Goal: Find specific page/section: Find specific page/section

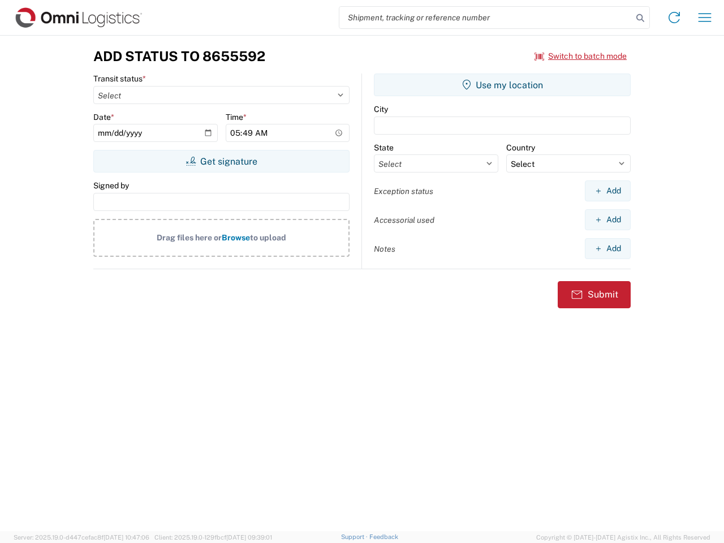
click at [486, 18] on input "search" at bounding box center [485, 17] width 293 height 21
click at [640, 18] on icon at bounding box center [640, 18] width 16 height 16
click at [674, 18] on icon at bounding box center [674, 17] width 18 height 18
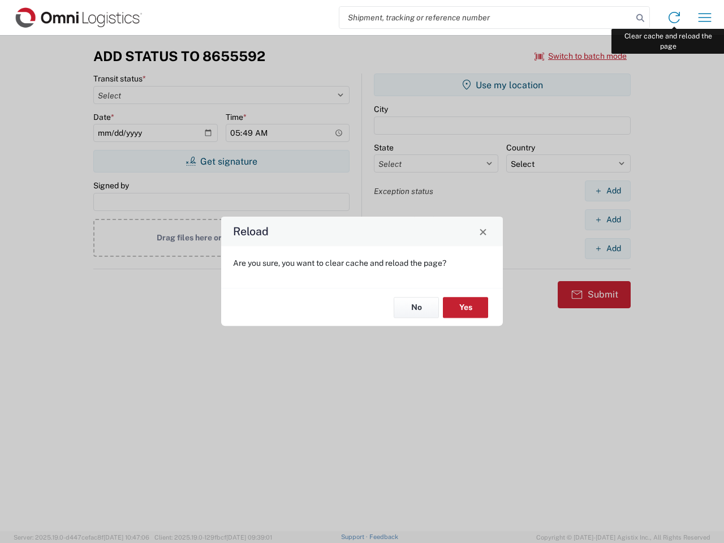
click at [705, 18] on div "Reload Are you sure, you want to clear cache and reload the page? No Yes" at bounding box center [362, 271] width 724 height 543
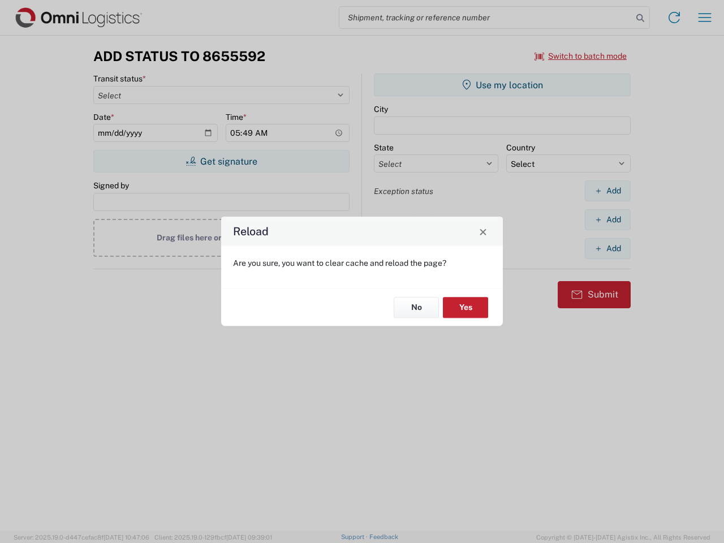
click at [581, 56] on div "Reload Are you sure, you want to clear cache and reload the page? No Yes" at bounding box center [362, 271] width 724 height 543
click at [221, 161] on div "Reload Are you sure, you want to clear cache and reload the page? No Yes" at bounding box center [362, 271] width 724 height 543
click at [502, 85] on div "Reload Are you sure, you want to clear cache and reload the page? No Yes" at bounding box center [362, 271] width 724 height 543
click at [607, 191] on div "Reload Are you sure, you want to clear cache and reload the page? No Yes" at bounding box center [362, 271] width 724 height 543
click at [607, 219] on div "Reload Are you sure, you want to clear cache and reload the page? No Yes" at bounding box center [362, 271] width 724 height 543
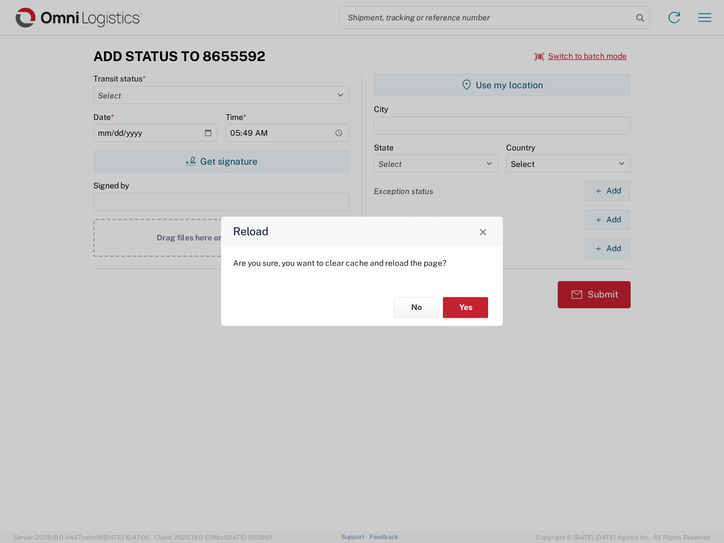
click at [607, 248] on div "Reload Are you sure, you want to clear cache and reload the page? No Yes" at bounding box center [362, 271] width 724 height 543
